Goal: Task Accomplishment & Management: Manage account settings

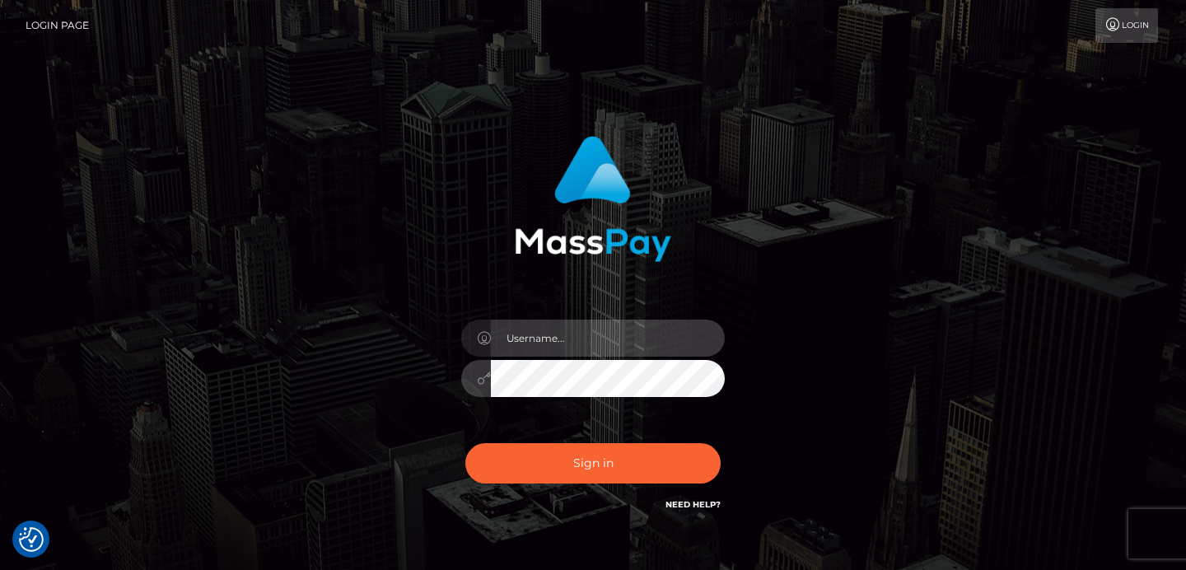
type input "[EMAIL_ADDRESS][DOMAIN_NAME]"
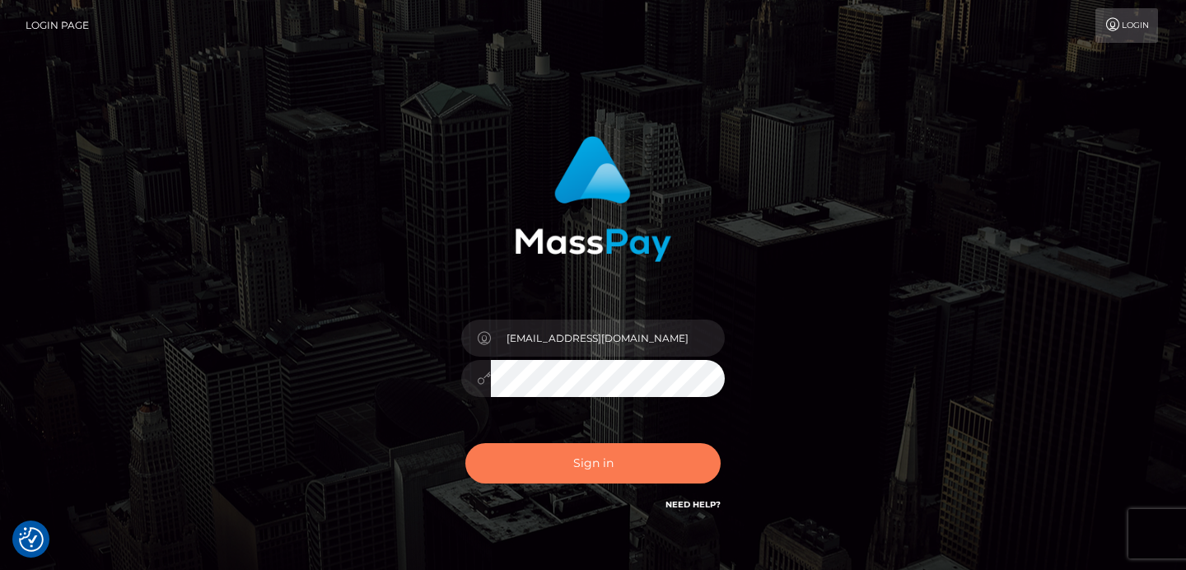
click at [582, 452] on button "Sign in" at bounding box center [592, 463] width 255 height 40
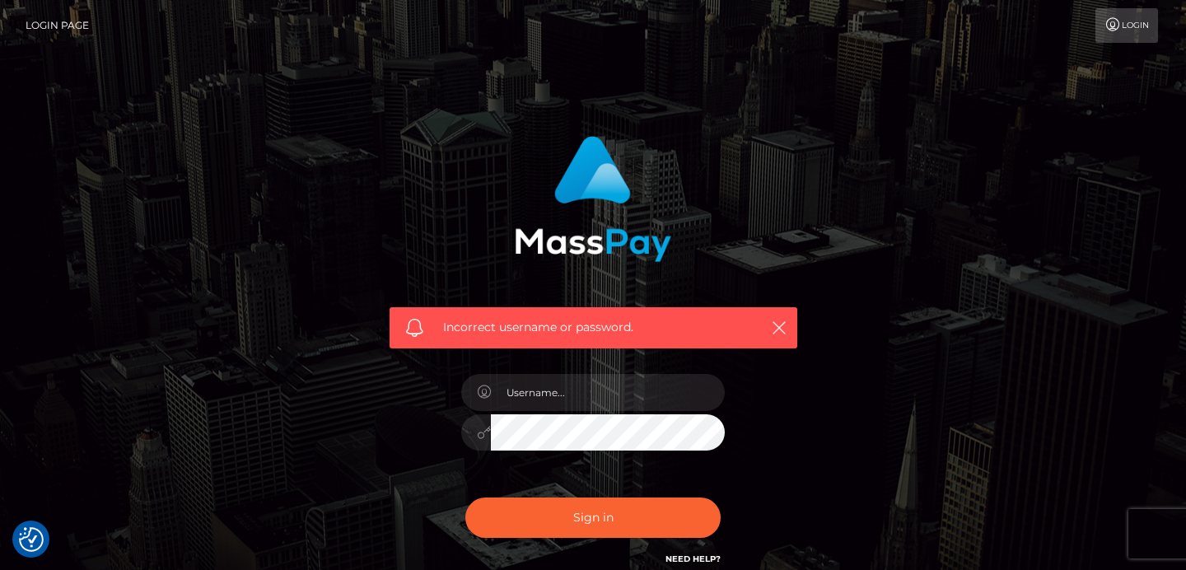
scroll to position [151, 0]
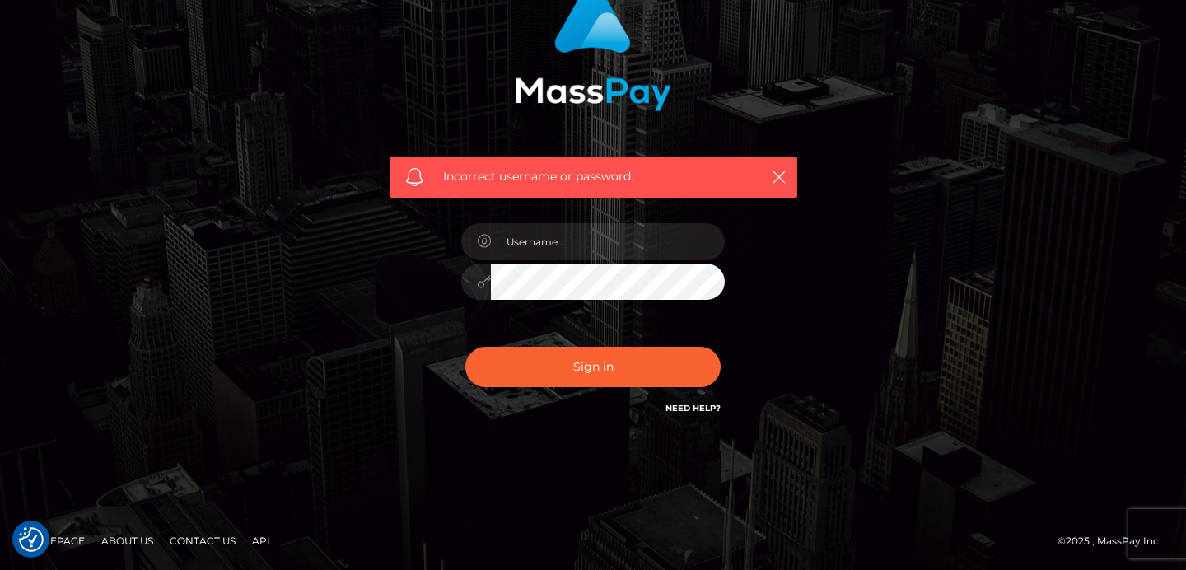
click at [716, 406] on link "Need Help?" at bounding box center [692, 408] width 55 height 11
click at [711, 407] on link "Need Help?" at bounding box center [692, 408] width 55 height 11
click at [698, 404] on link "Need Help?" at bounding box center [692, 408] width 55 height 11
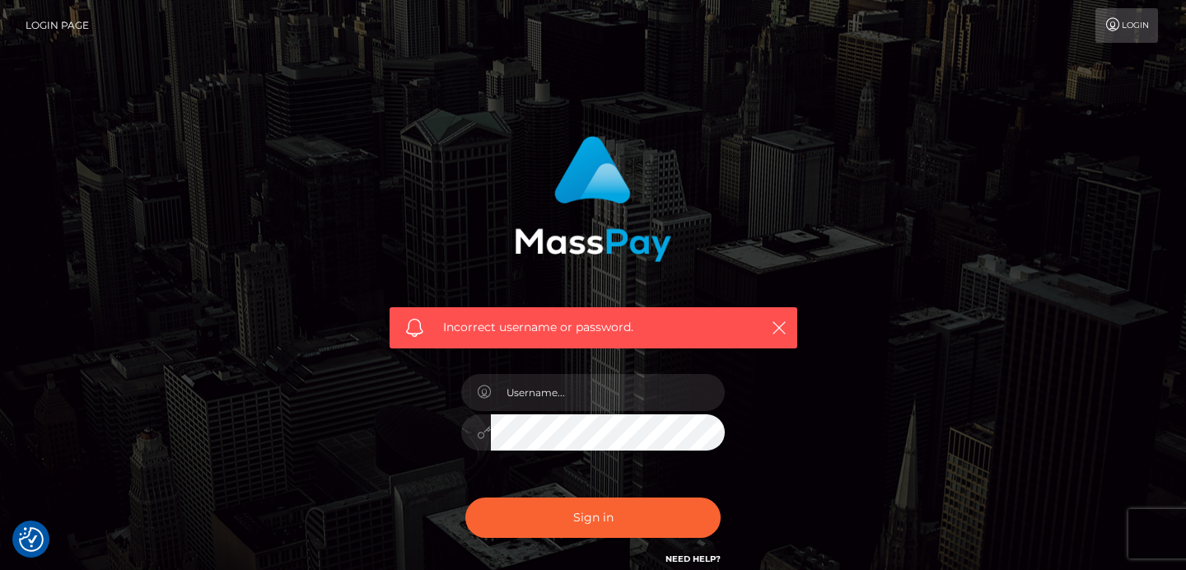
click at [686, 555] on link "Need Help?" at bounding box center [692, 558] width 55 height 11
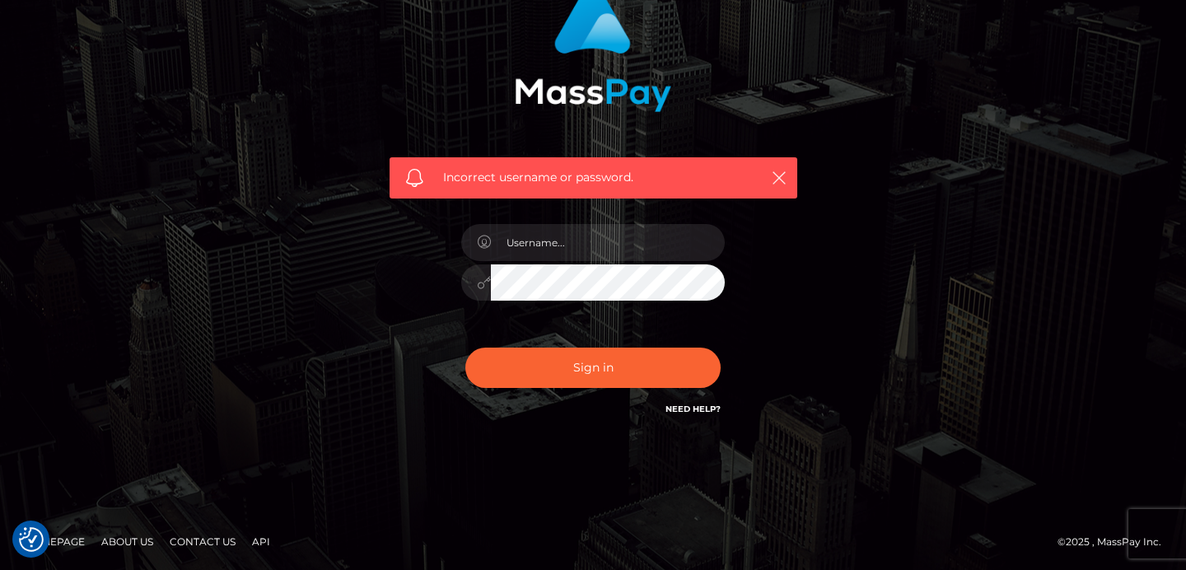
scroll to position [151, 0]
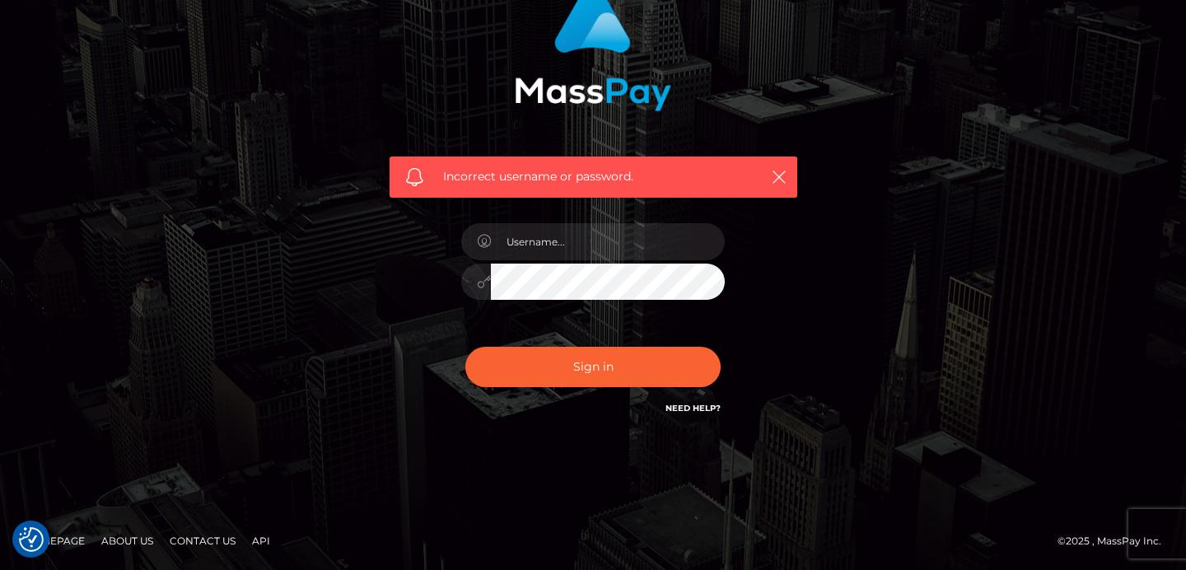
click at [709, 401] on h6 "Need Help?" at bounding box center [692, 407] width 55 height 14
click at [706, 407] on link "Need Help?" at bounding box center [692, 408] width 55 height 11
click at [706, 408] on link "Need Help?" at bounding box center [692, 408] width 55 height 11
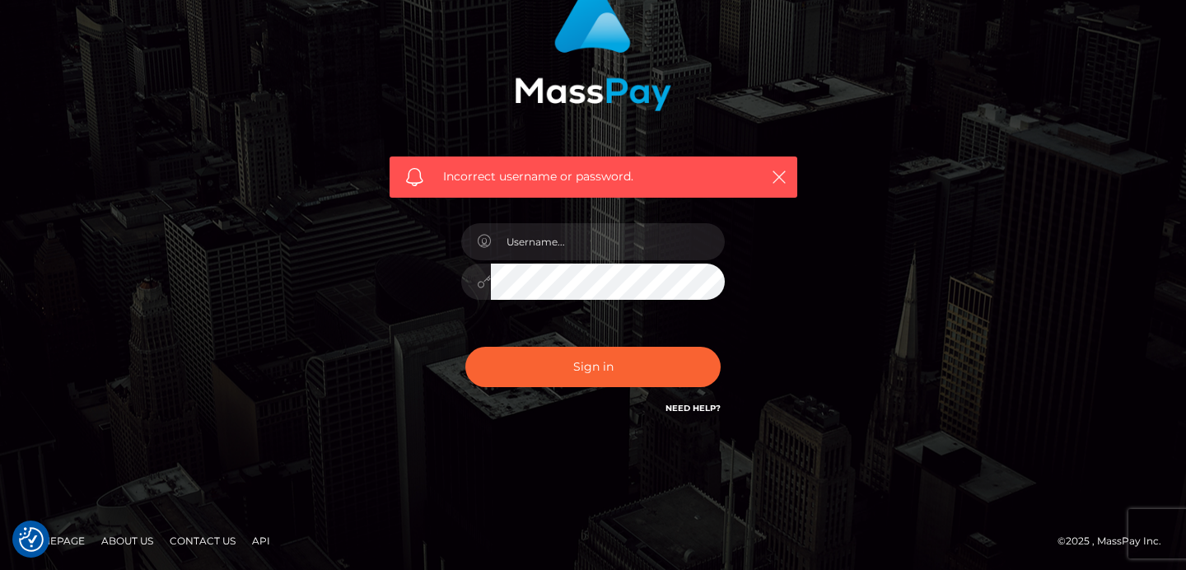
click at [706, 408] on link "Need Help?" at bounding box center [692, 408] width 55 height 11
click at [675, 404] on link "Need Help?" at bounding box center [692, 408] width 55 height 11
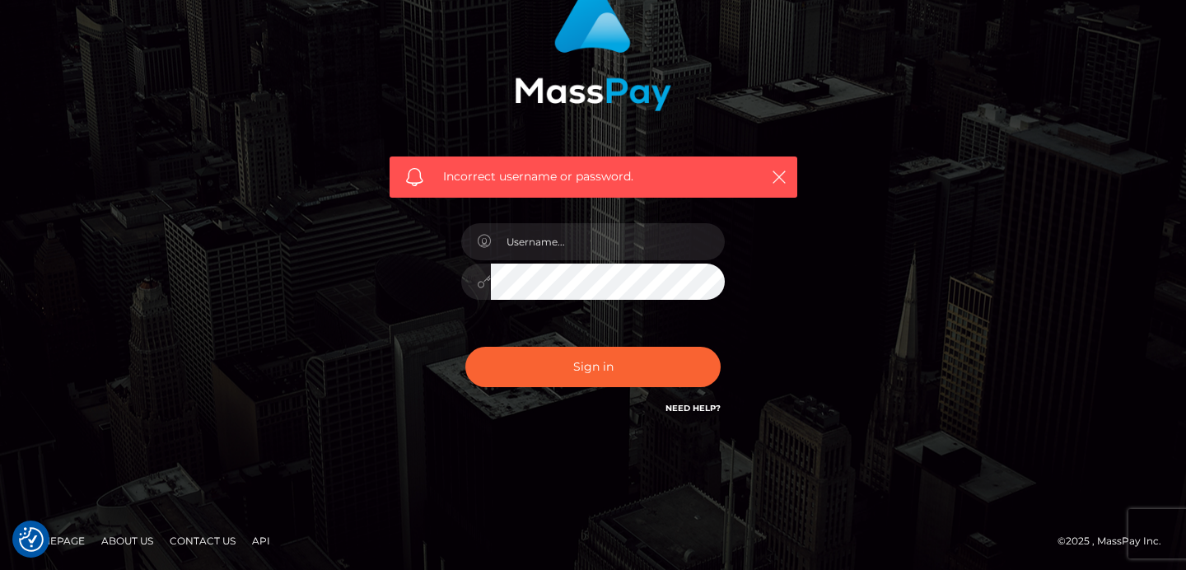
click at [675, 404] on link "Need Help?" at bounding box center [692, 408] width 55 height 11
click at [676, 404] on link "Need Help?" at bounding box center [692, 408] width 55 height 11
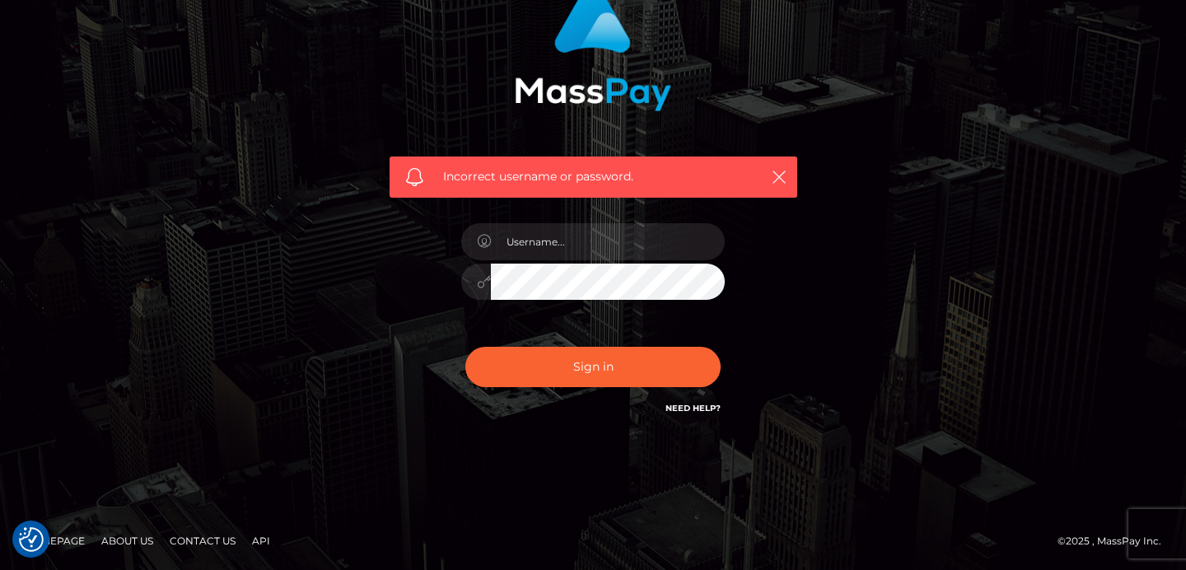
click at [676, 404] on link "Need Help?" at bounding box center [692, 408] width 55 height 11
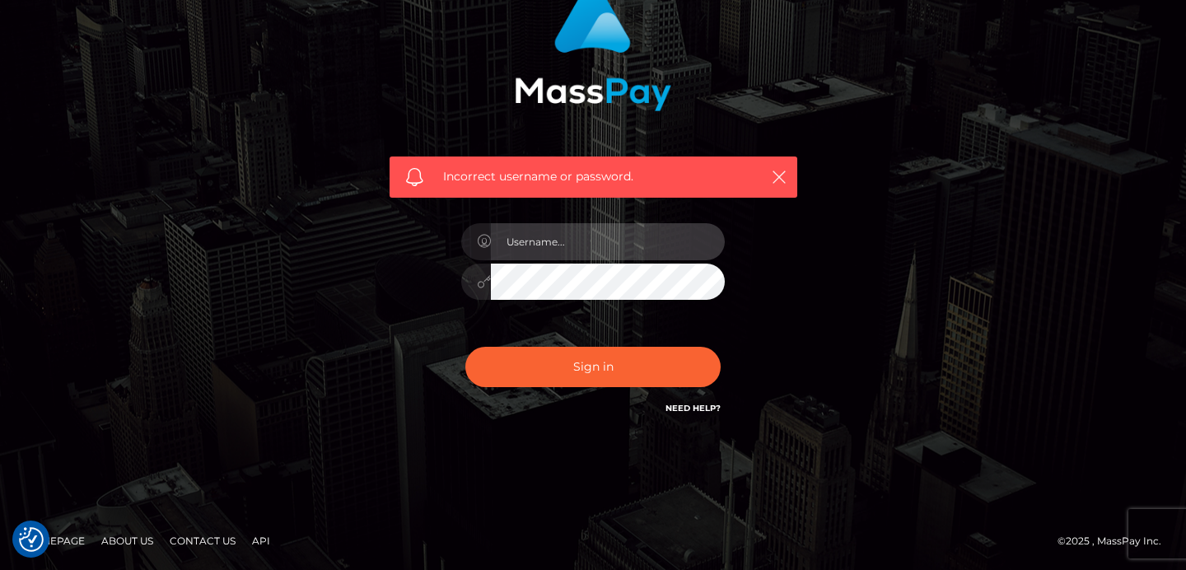
type input "sales@nikkikit.com"
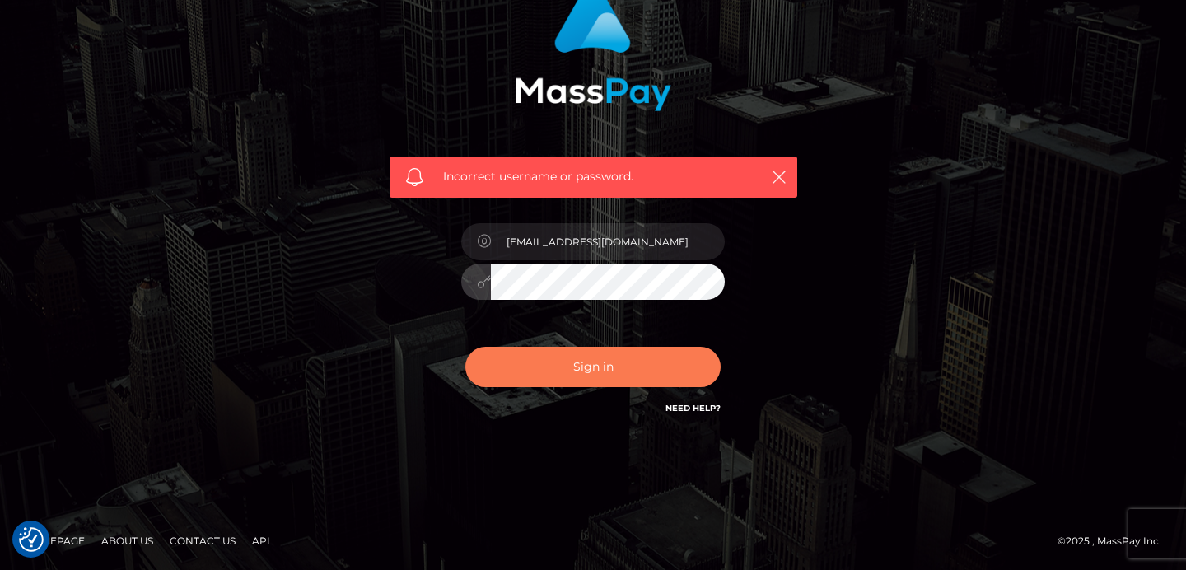
click at [533, 359] on button "Sign in" at bounding box center [592, 367] width 255 height 40
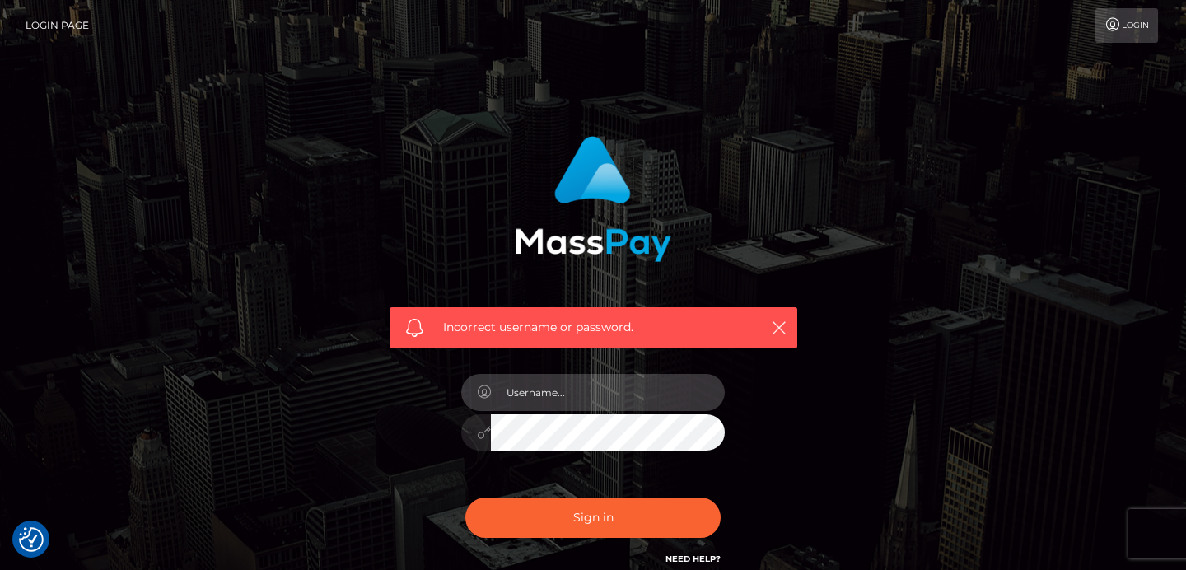
click at [536, 392] on input "text" at bounding box center [608, 392] width 234 height 37
type input "[EMAIL_ADDRESS][DOMAIN_NAME]"
click at [524, 466] on div "sales@nikkikit.com" at bounding box center [593, 425] width 288 height 126
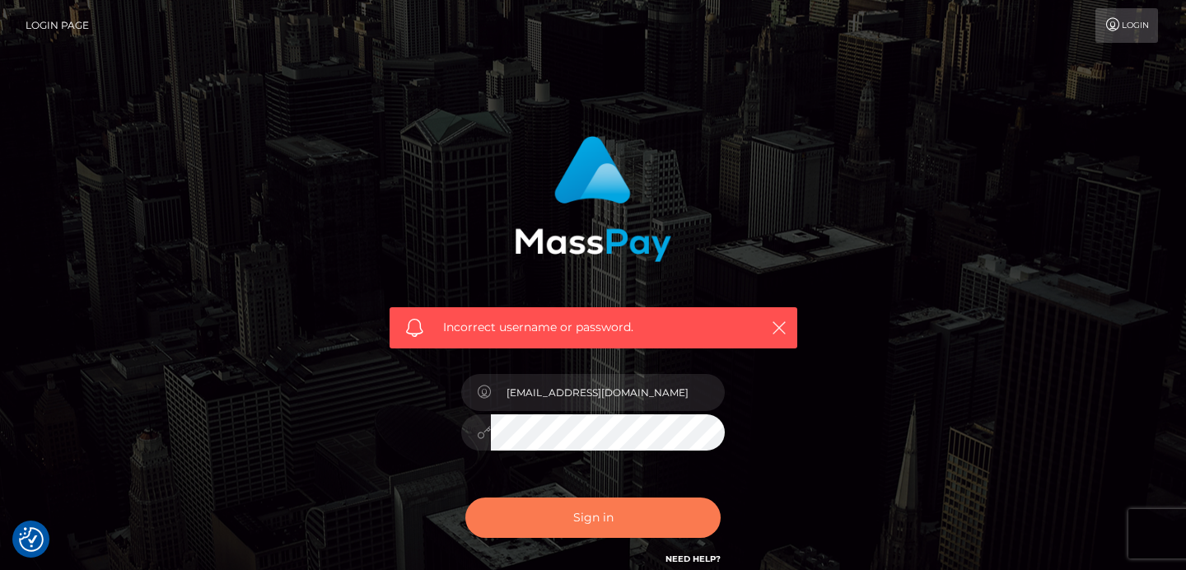
click at [547, 521] on button "Sign in" at bounding box center [592, 517] width 255 height 40
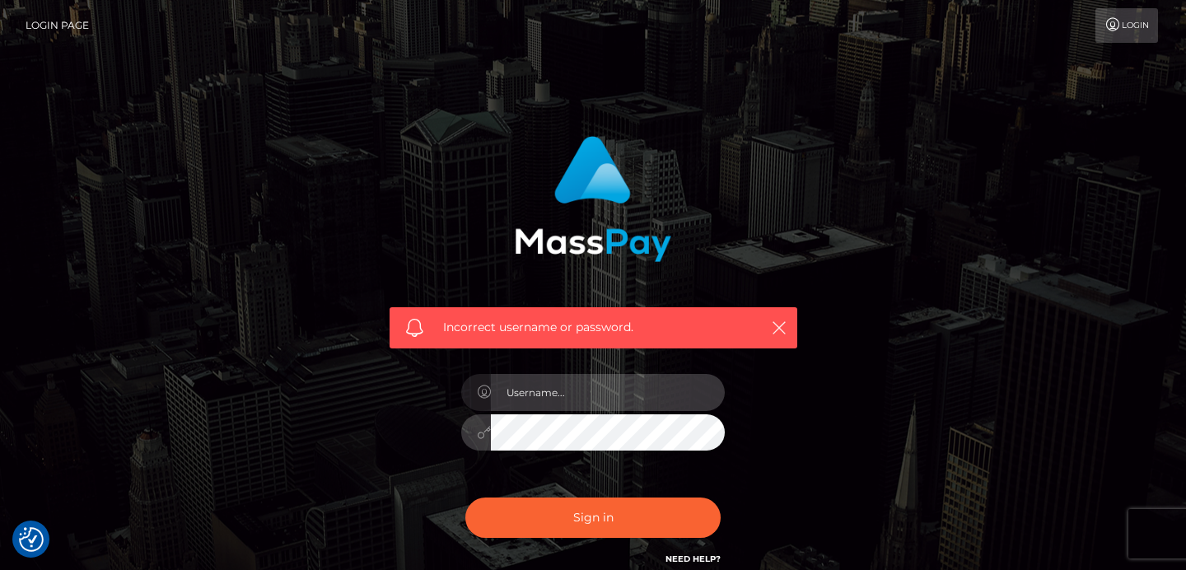
click at [588, 389] on input "text" at bounding box center [608, 392] width 234 height 37
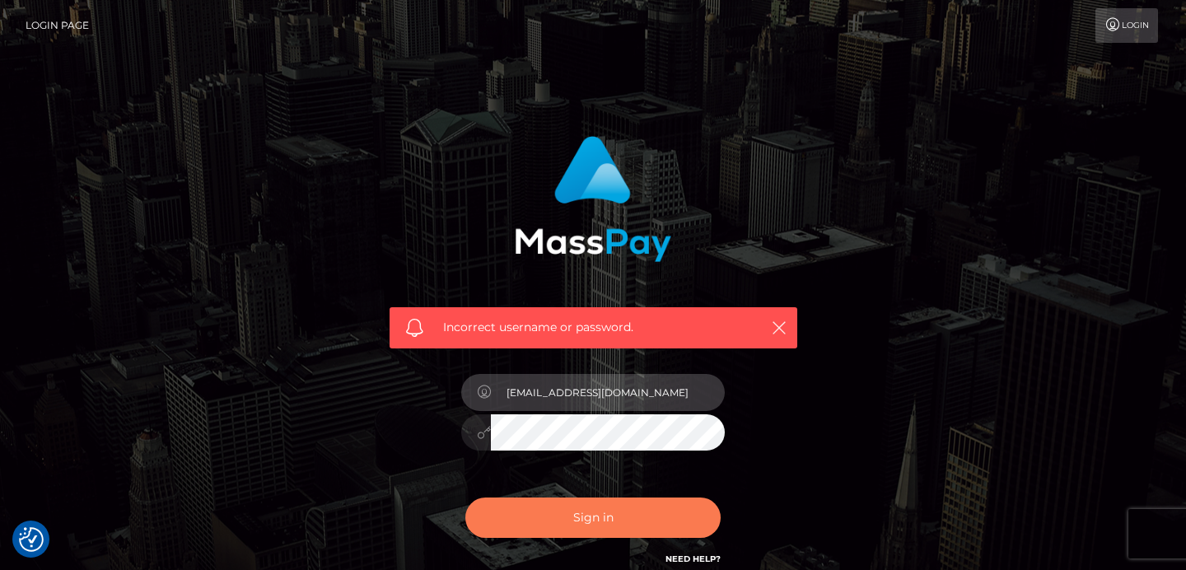
type input "sales@nikkikit.com"
click at [535, 517] on button "Sign in" at bounding box center [592, 517] width 255 height 40
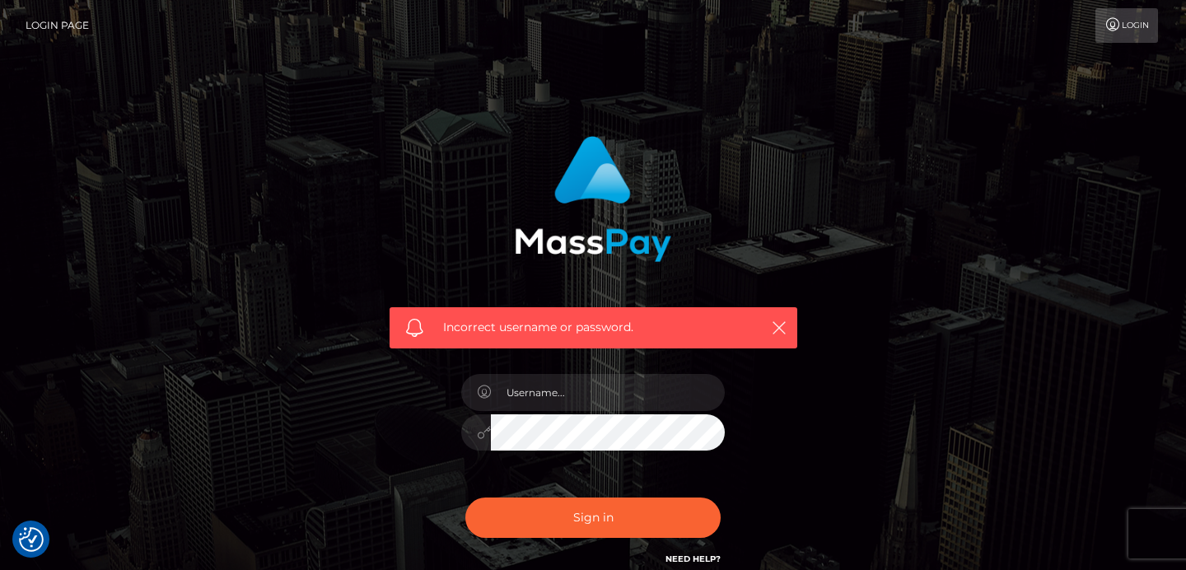
click at [1124, 28] on link "Login" at bounding box center [1126, 25] width 63 height 35
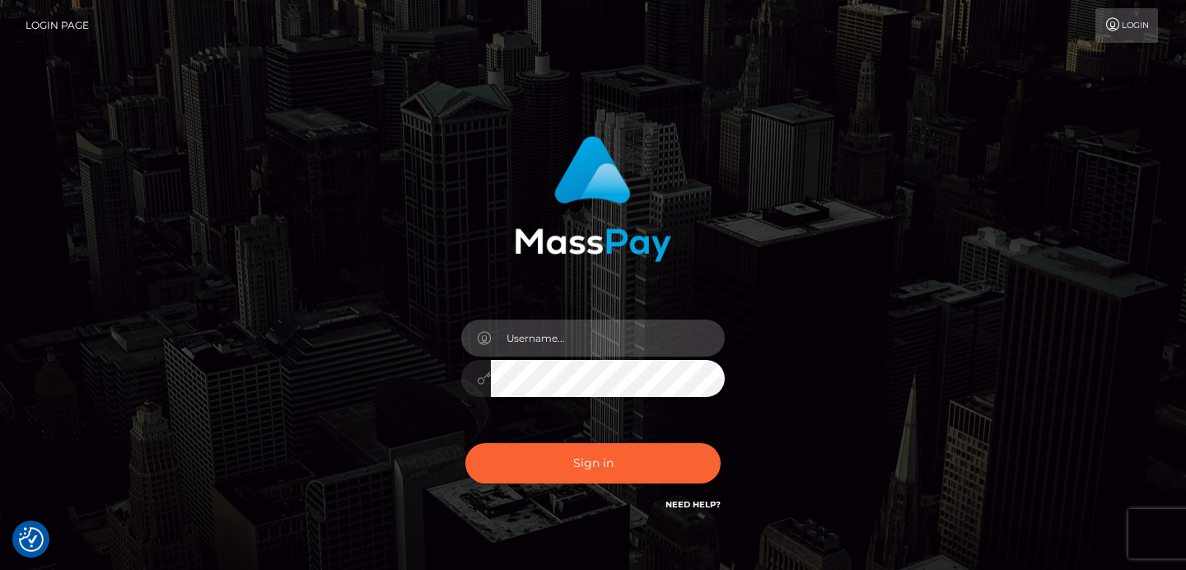
click at [533, 348] on input "text" at bounding box center [608, 338] width 234 height 37
type input "sales@nikkikit.com"
click at [628, 484] on div "Sign in Need Help?" at bounding box center [593, 469] width 288 height 73
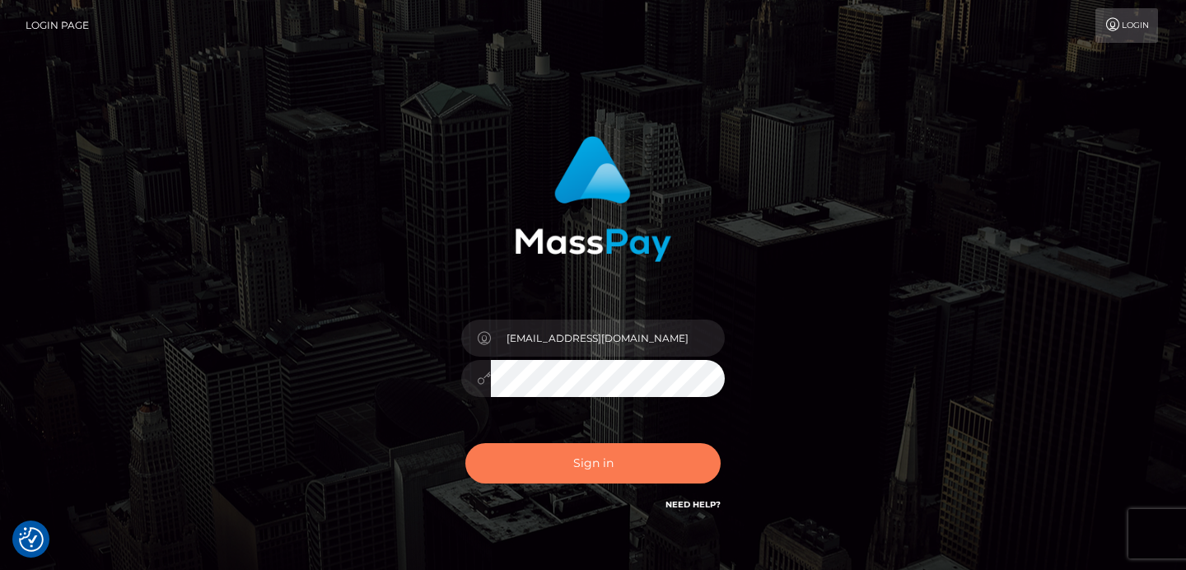
click at [635, 460] on button "Sign in" at bounding box center [592, 463] width 255 height 40
